Goal: Information Seeking & Learning: Learn about a topic

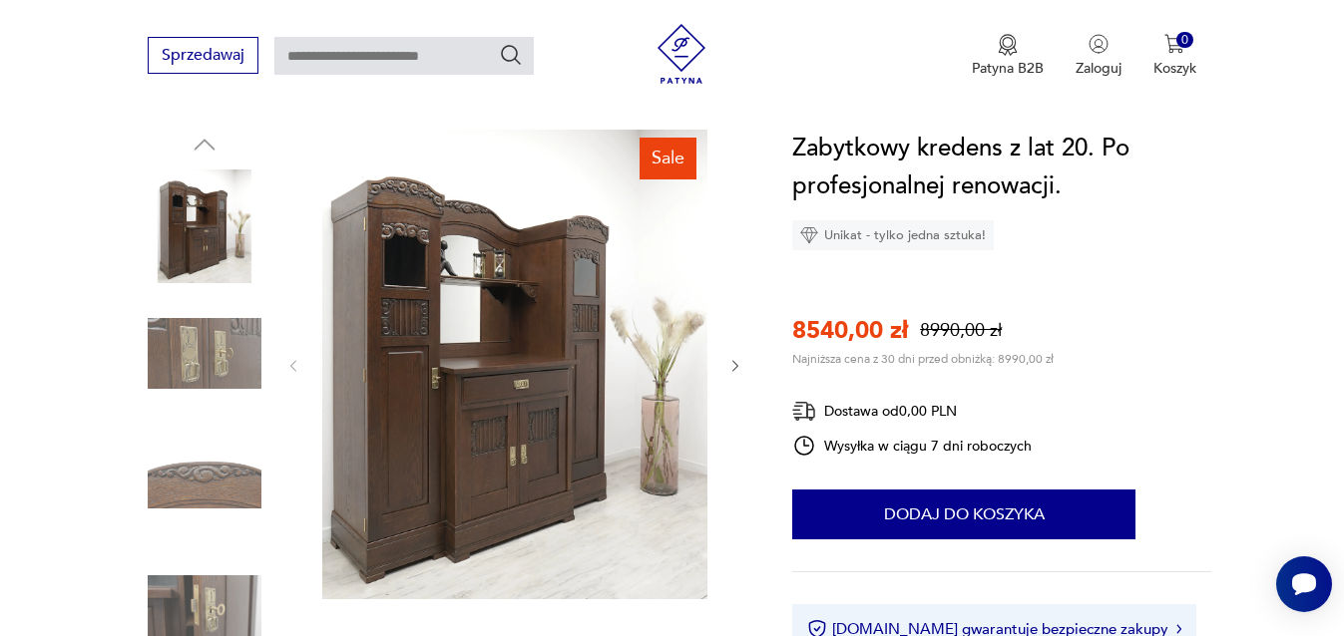
click at [460, 309] on img at bounding box center [514, 365] width 385 height 470
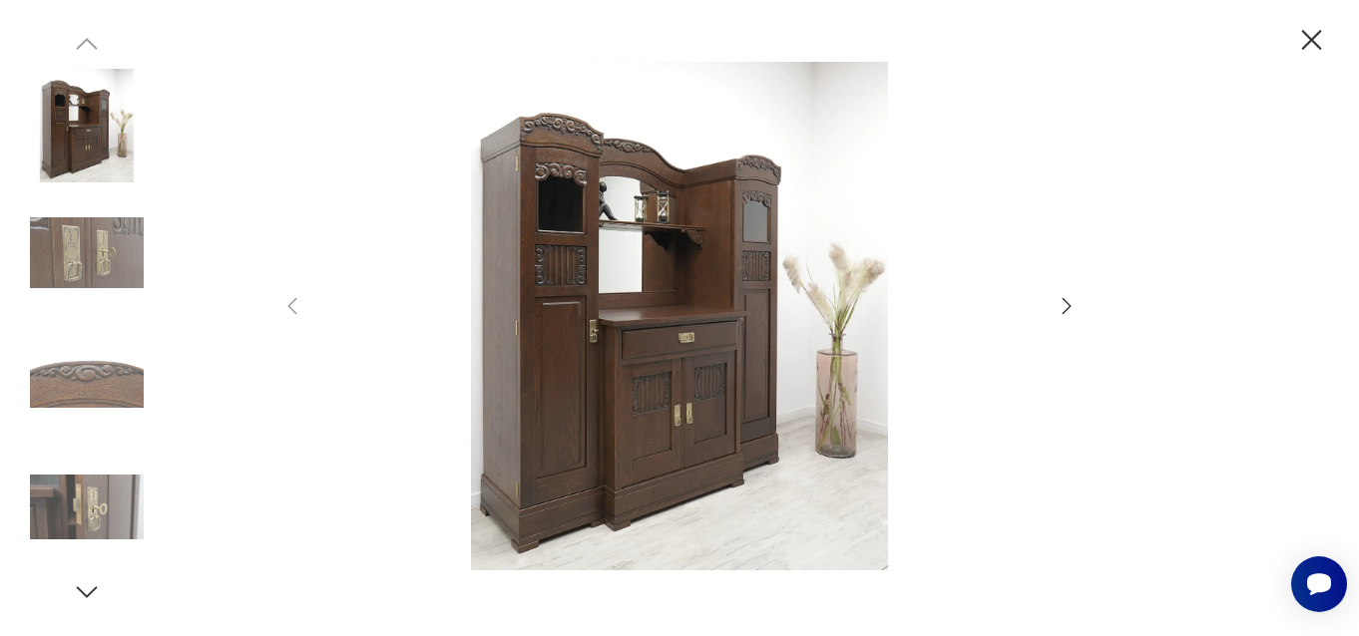
click at [1063, 306] on icon "button" at bounding box center [1067, 306] width 24 height 24
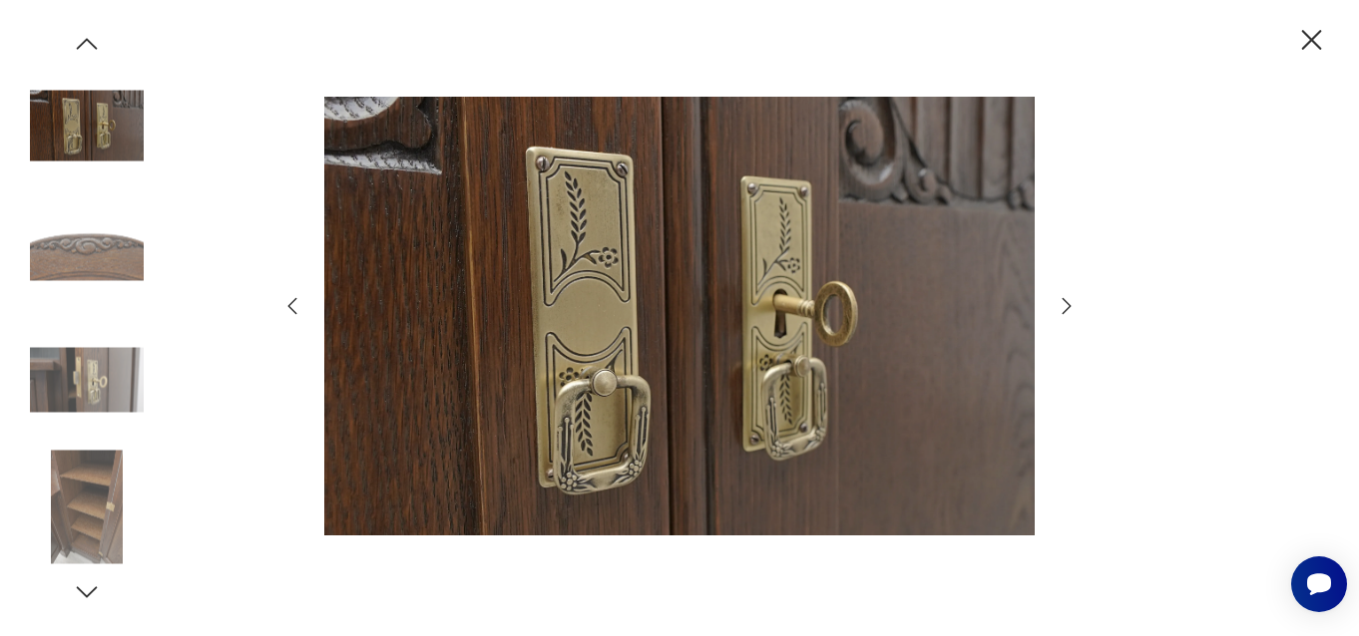
click at [1063, 306] on icon "button" at bounding box center [1067, 306] width 24 height 24
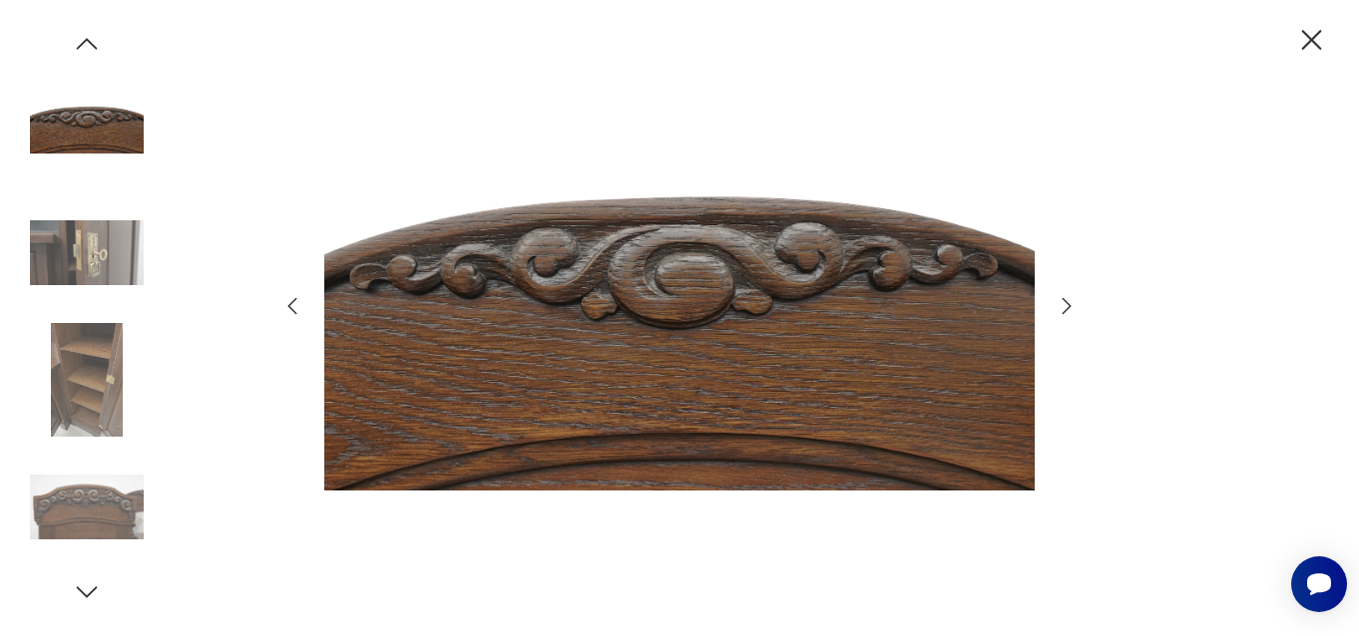
click at [1063, 306] on icon "button" at bounding box center [1067, 306] width 24 height 24
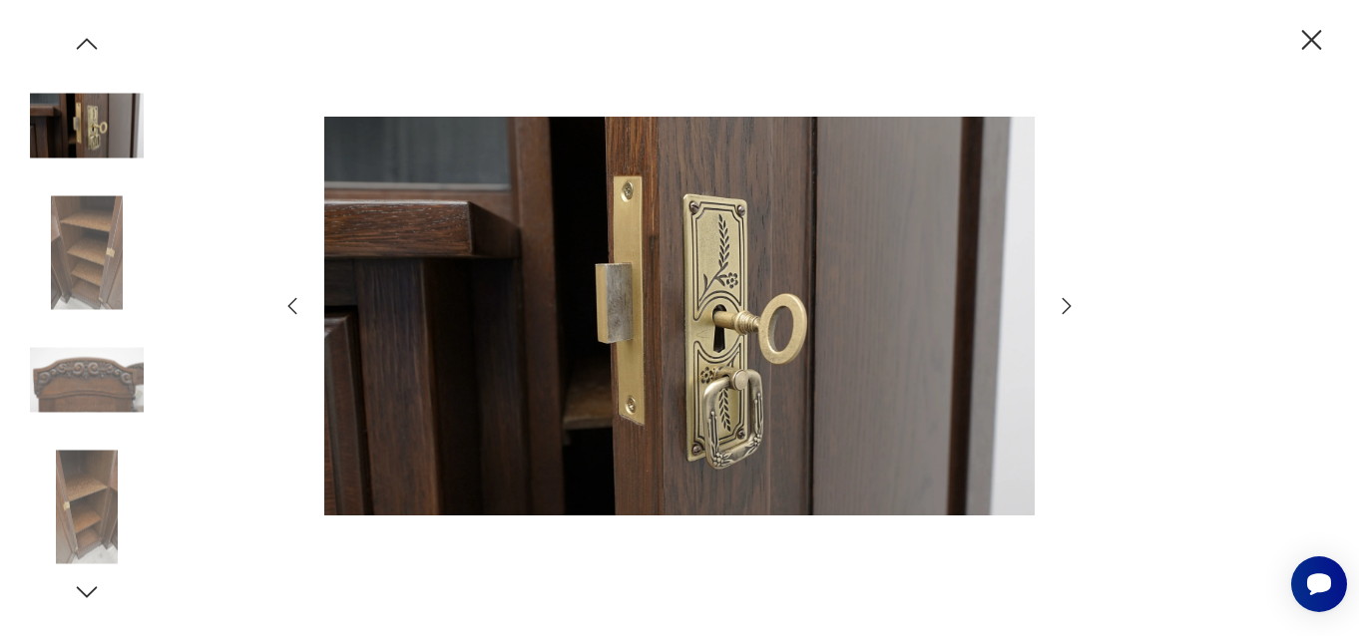
click at [1063, 306] on icon "button" at bounding box center [1067, 306] width 24 height 24
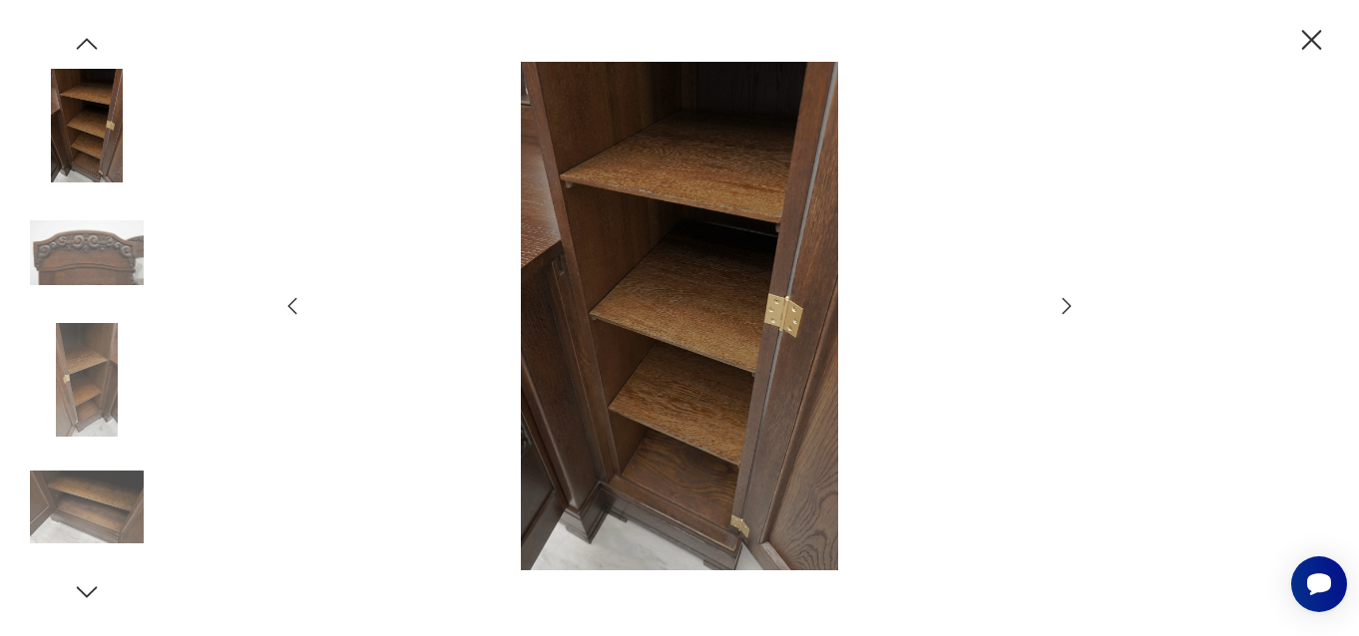
click at [1063, 306] on icon "button" at bounding box center [1067, 306] width 24 height 24
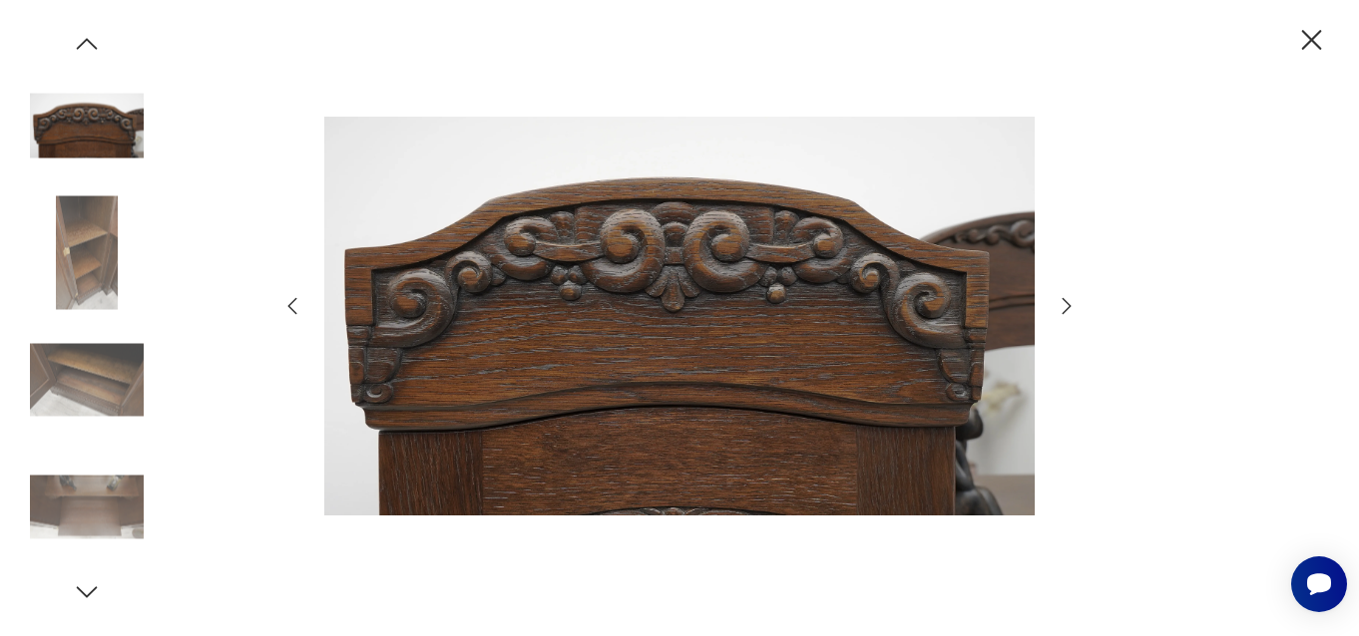
click at [1063, 306] on icon "button" at bounding box center [1067, 306] width 24 height 24
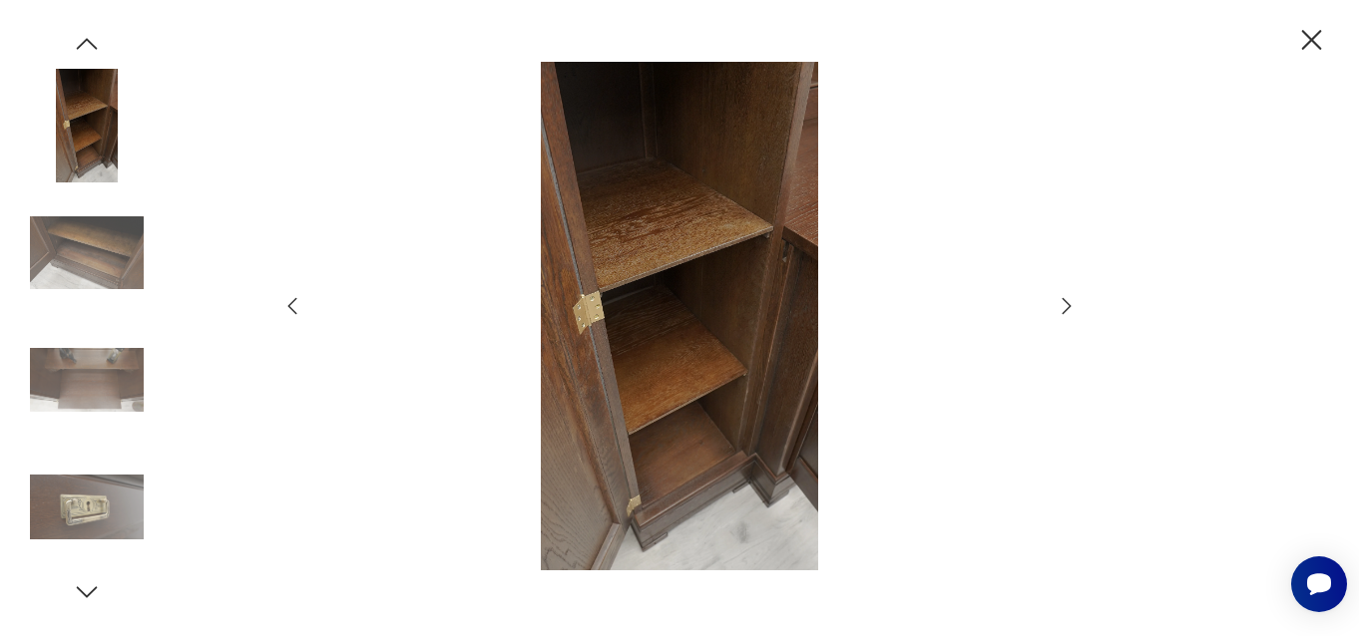
click at [1063, 306] on icon "button" at bounding box center [1067, 306] width 24 height 24
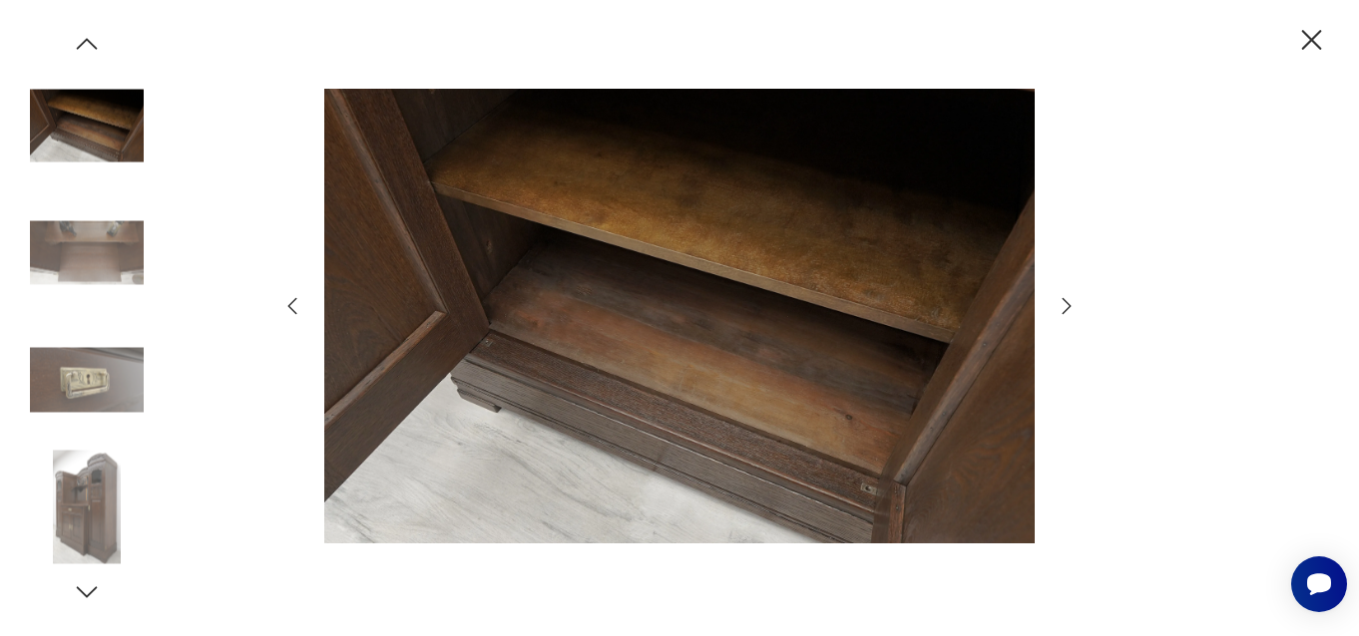
click at [1063, 306] on icon "button" at bounding box center [1067, 306] width 24 height 24
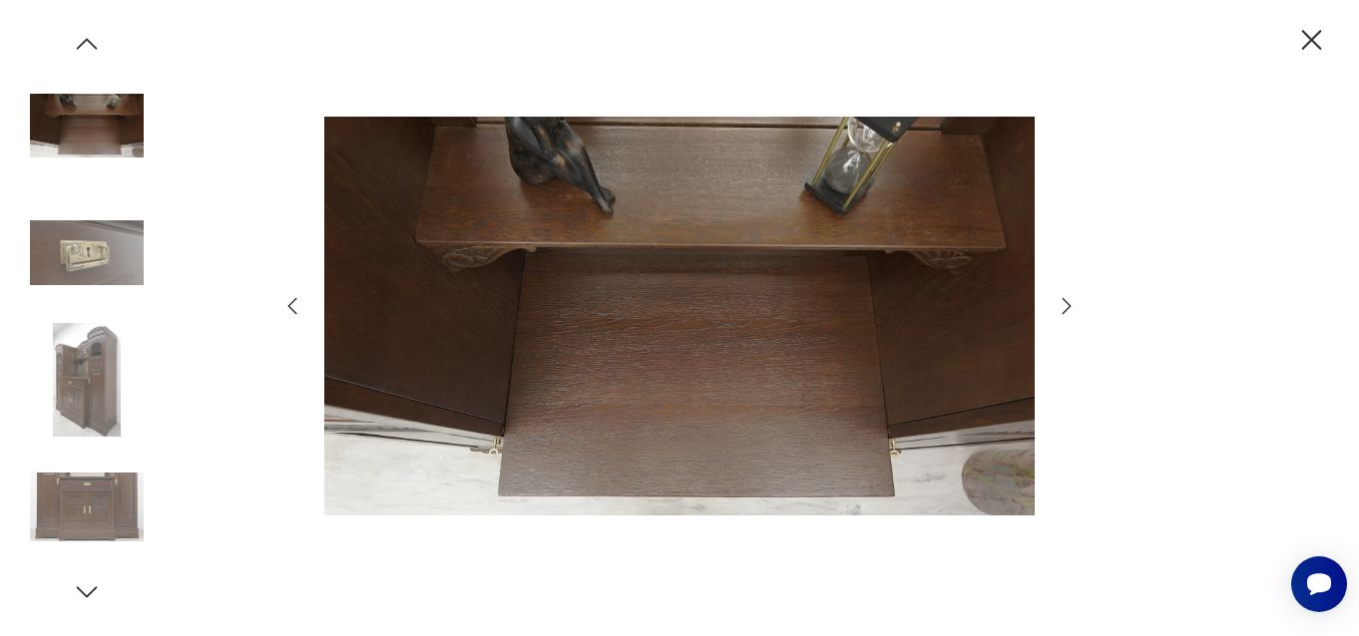
click at [1063, 306] on icon "button" at bounding box center [1067, 306] width 24 height 24
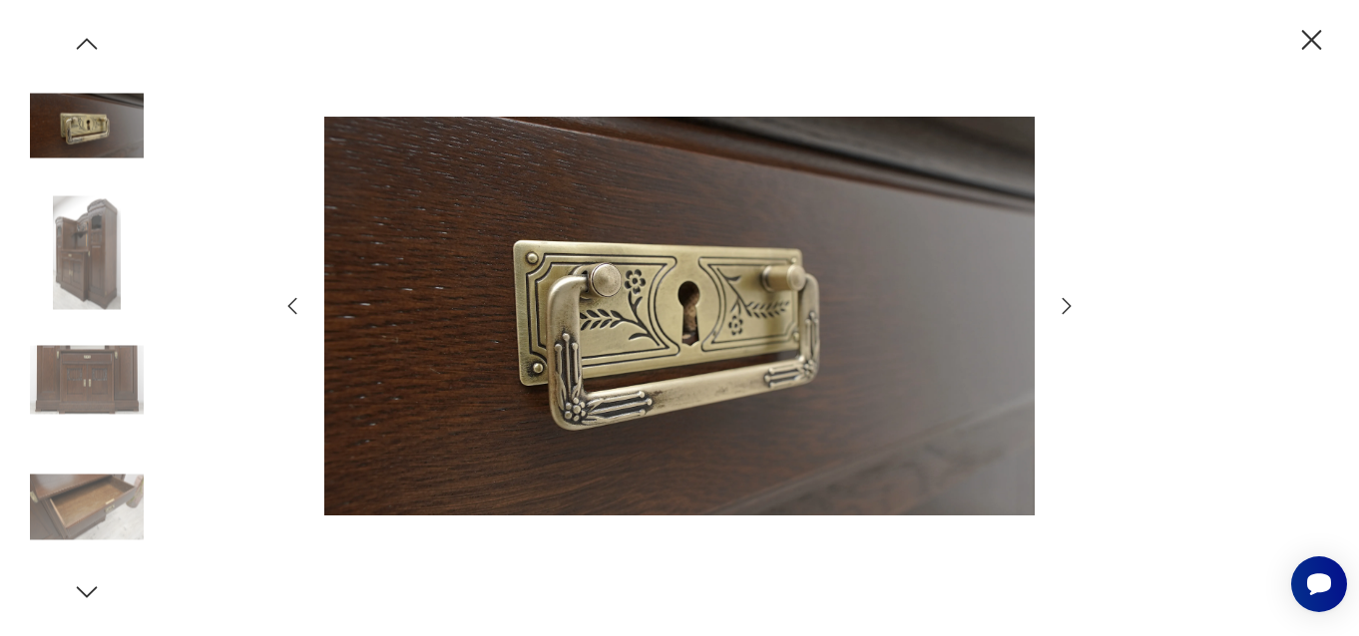
click at [1063, 306] on icon "button" at bounding box center [1067, 306] width 24 height 24
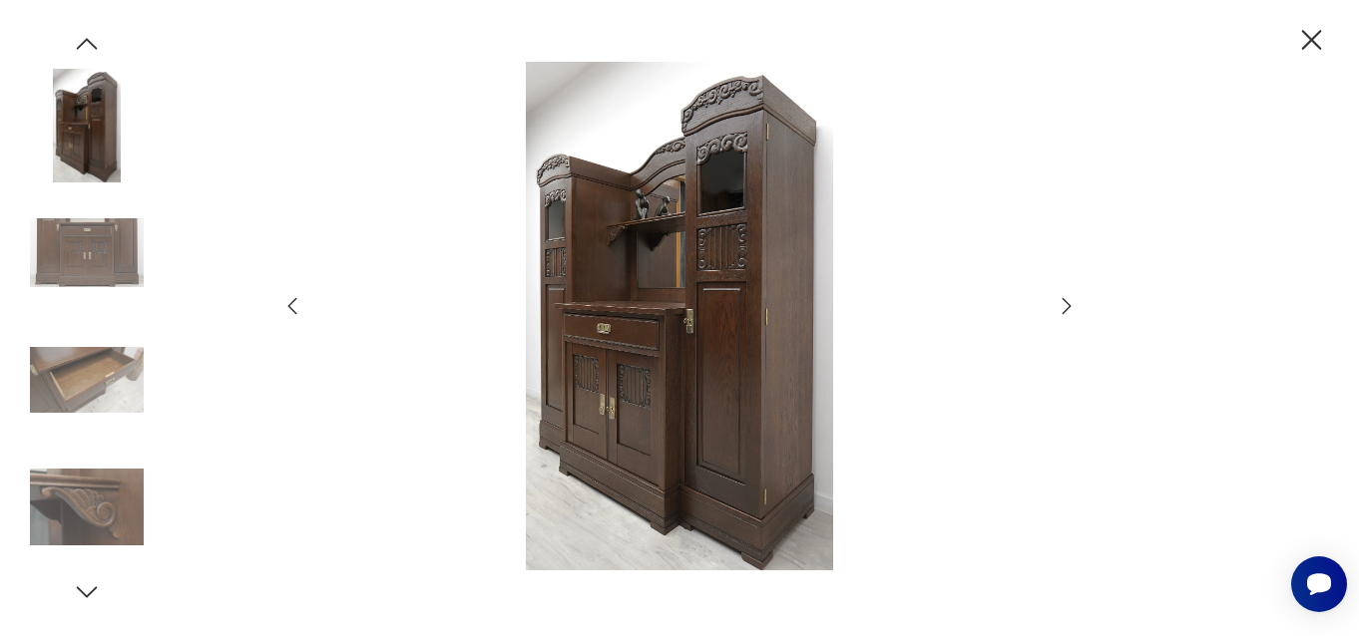
click at [1063, 306] on icon "button" at bounding box center [1067, 306] width 24 height 24
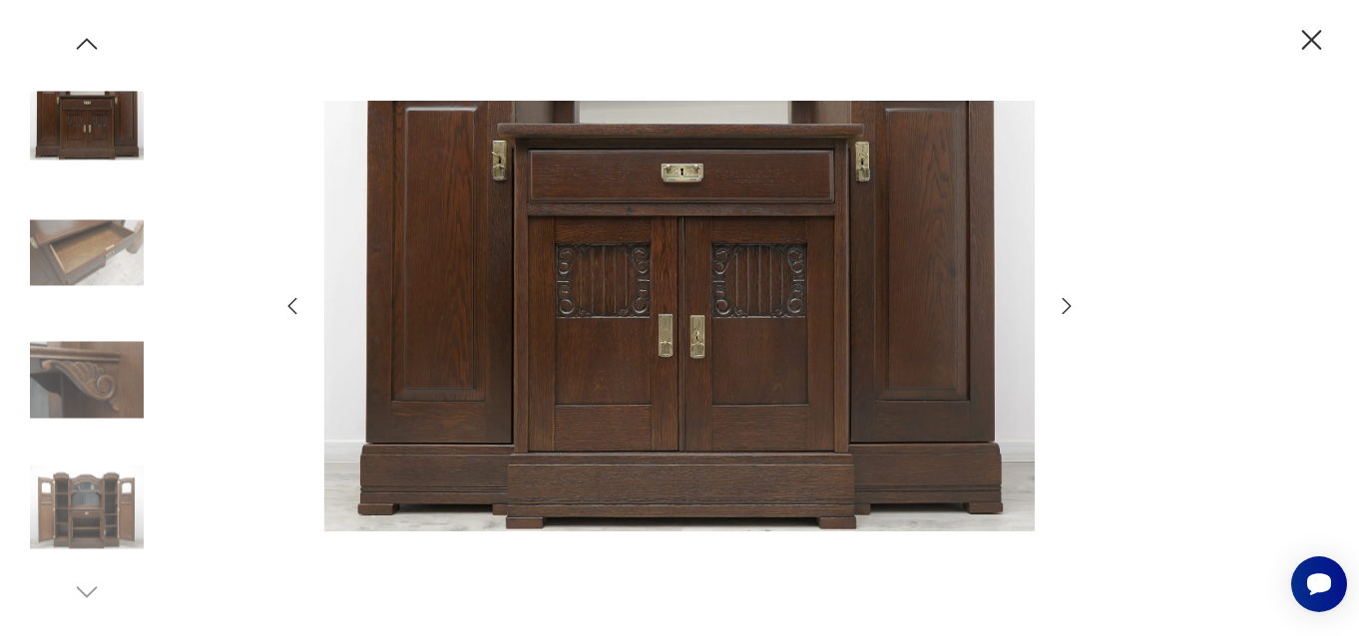
click at [1063, 306] on icon "button" at bounding box center [1067, 306] width 24 height 24
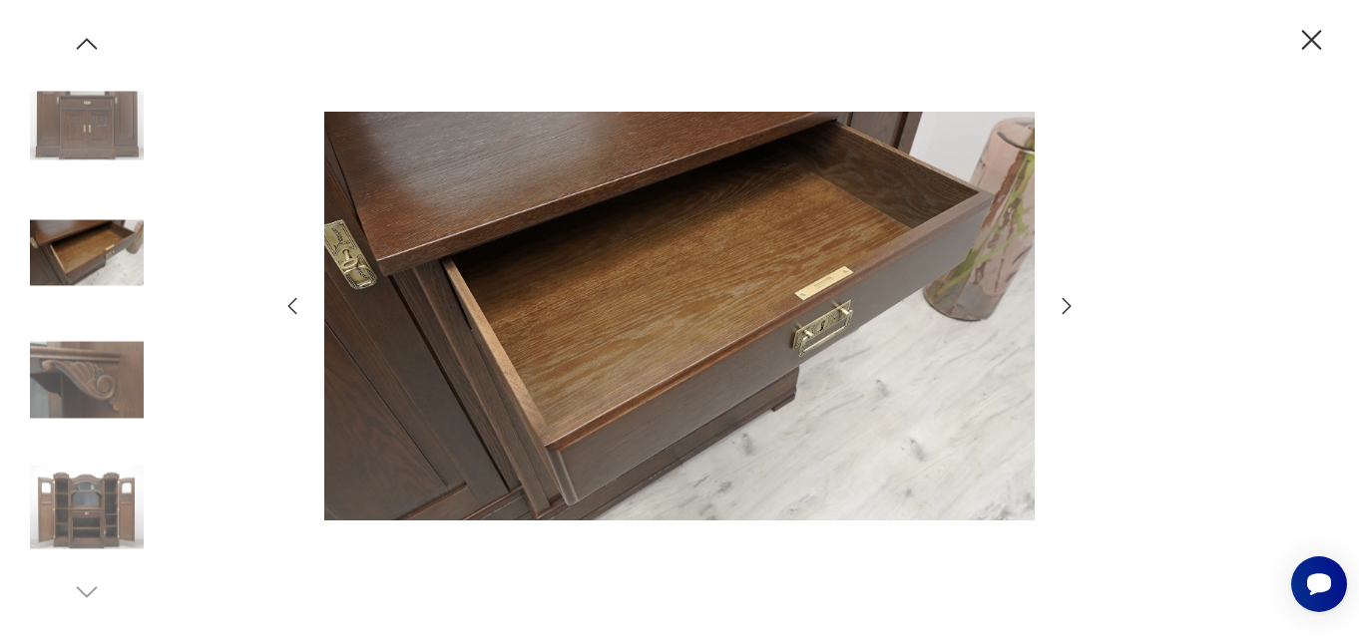
click at [1063, 306] on icon "button" at bounding box center [1067, 306] width 24 height 24
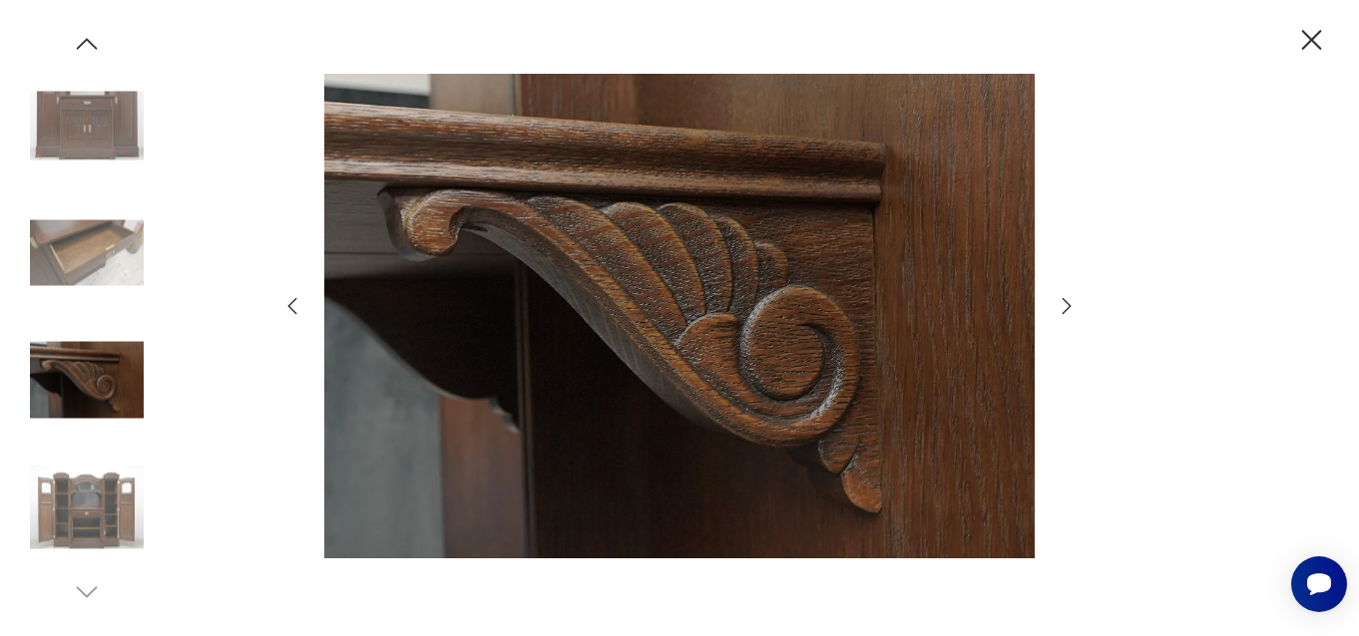
click at [1063, 306] on icon "button" at bounding box center [1067, 306] width 24 height 24
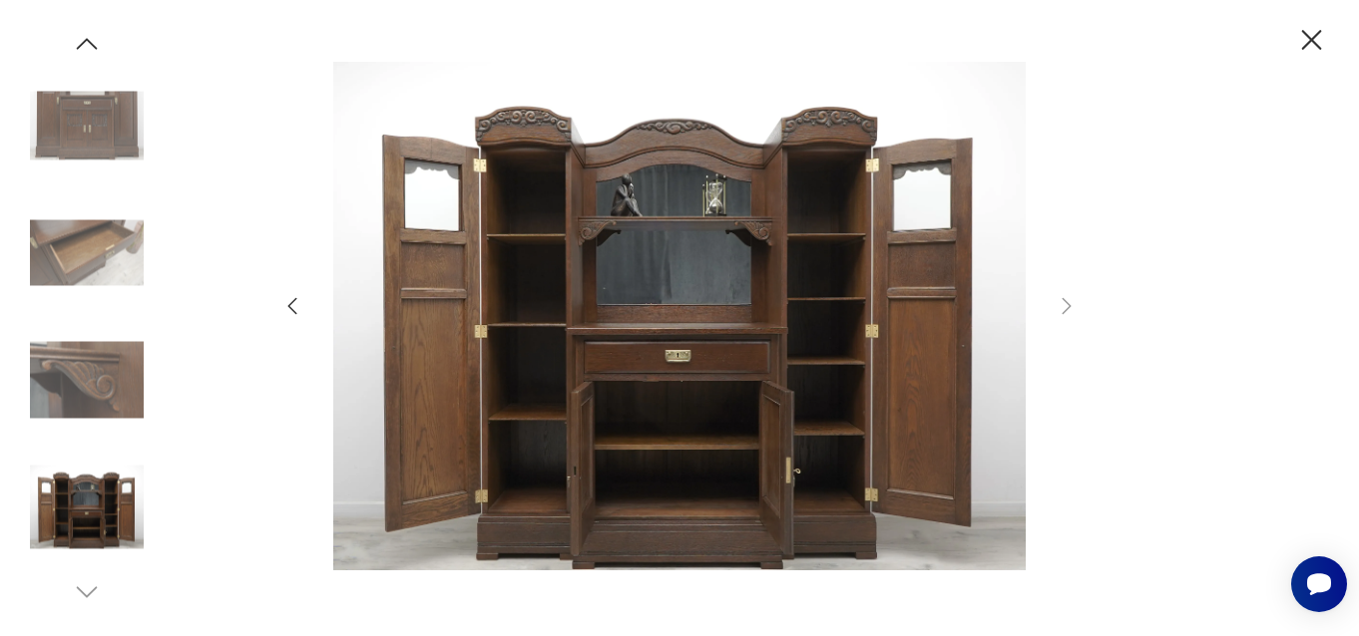
click at [1048, 332] on div at bounding box center [679, 318] width 798 height 513
